Goal: Find specific page/section: Find specific page/section

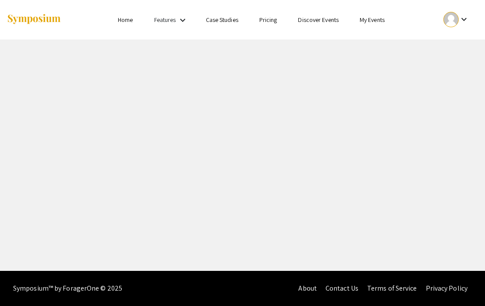
click at [168, 21] on link "Features" at bounding box center [165, 20] width 22 height 8
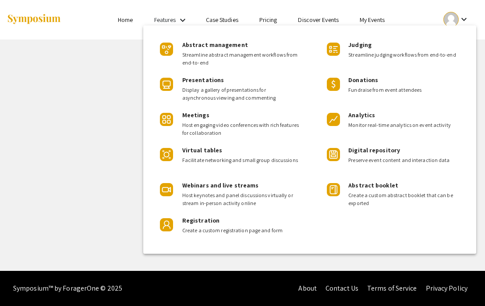
click at [93, 121] on div at bounding box center [242, 153] width 485 height 306
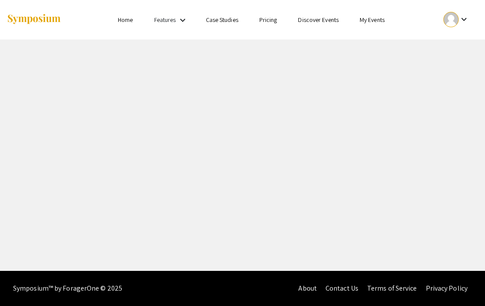
click at [371, 17] on link "My Events" at bounding box center [372, 20] width 25 height 8
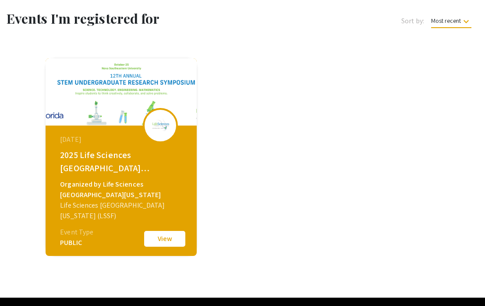
scroll to position [46, 0]
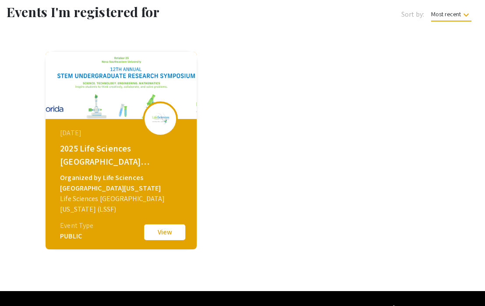
click at [164, 230] on button "View" at bounding box center [165, 232] width 44 height 18
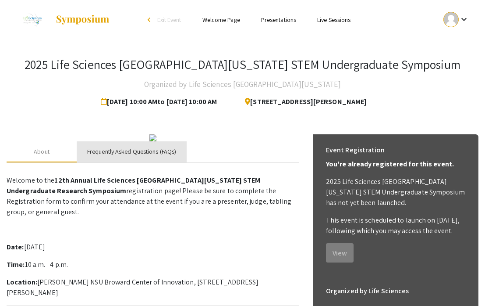
click at [136, 156] on div "Frequently Asked Questions (FAQs)" at bounding box center [131, 151] width 89 height 9
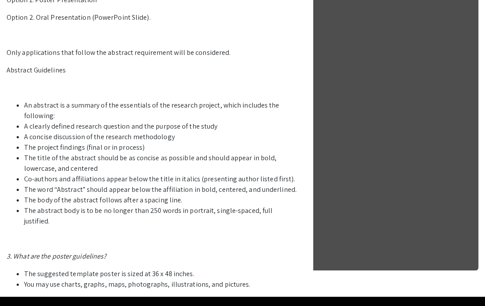
scroll to position [511, 0]
